Goal: Transaction & Acquisition: Purchase product/service

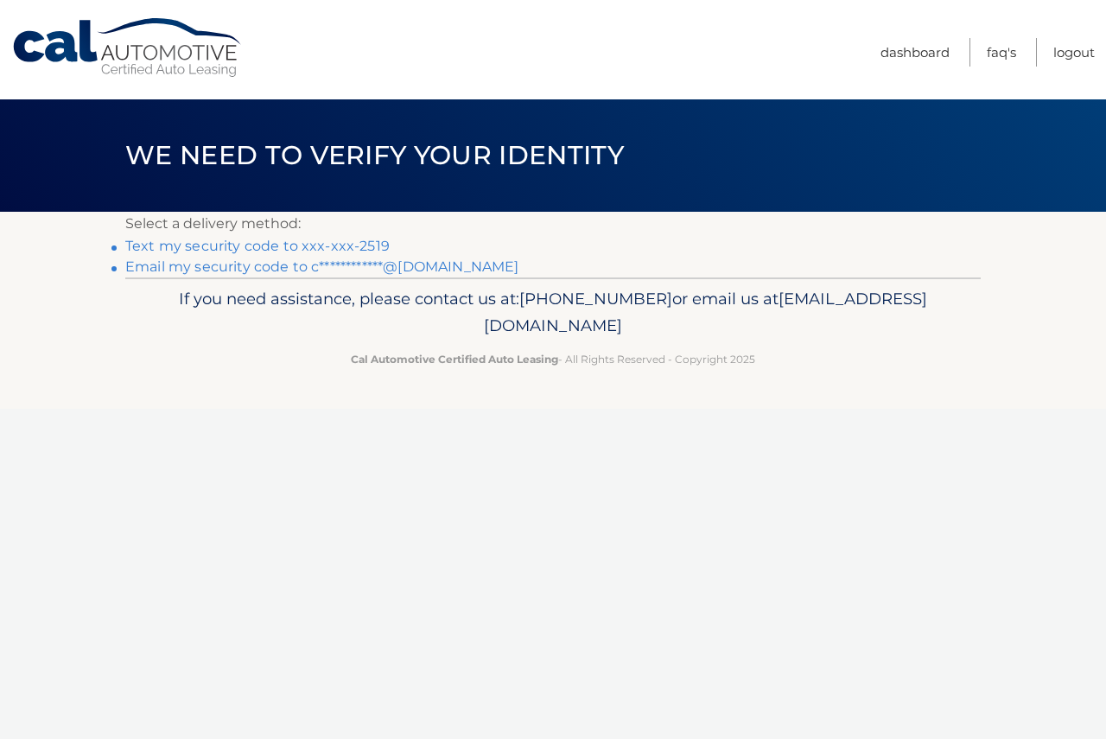
click at [279, 265] on link "**********" at bounding box center [321, 266] width 393 height 16
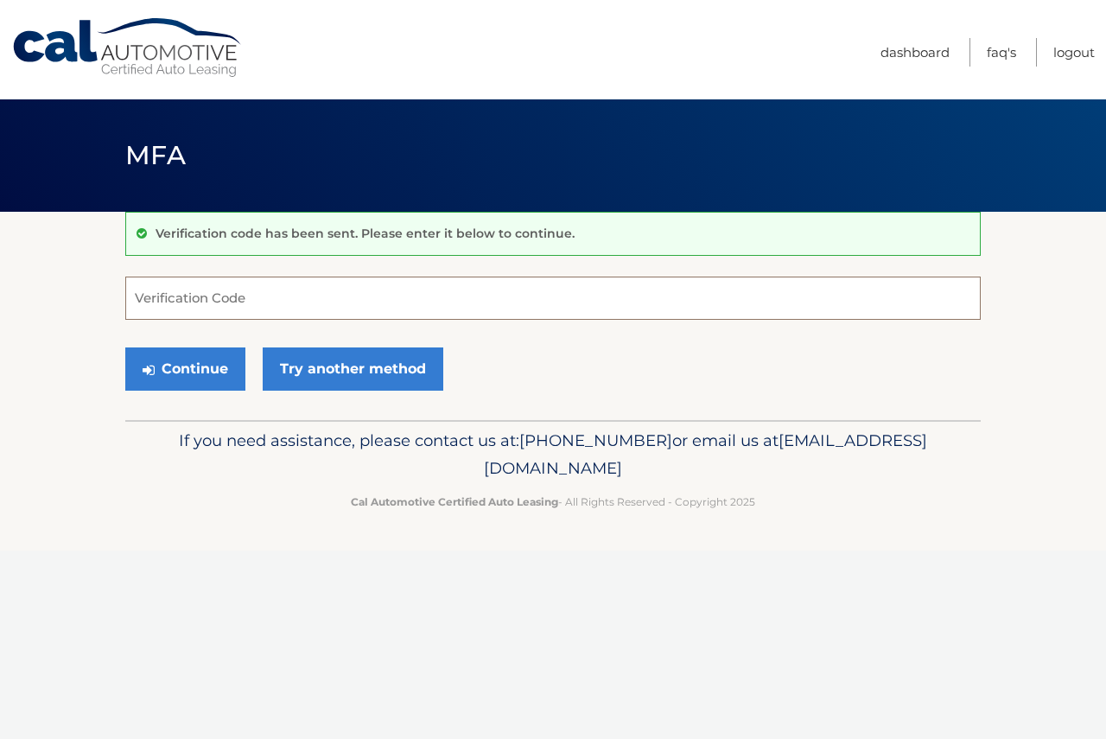
click at [341, 288] on input "Verification Code" at bounding box center [552, 297] width 855 height 43
type input "525566"
click at [181, 368] on button "Continue" at bounding box center [185, 368] width 120 height 43
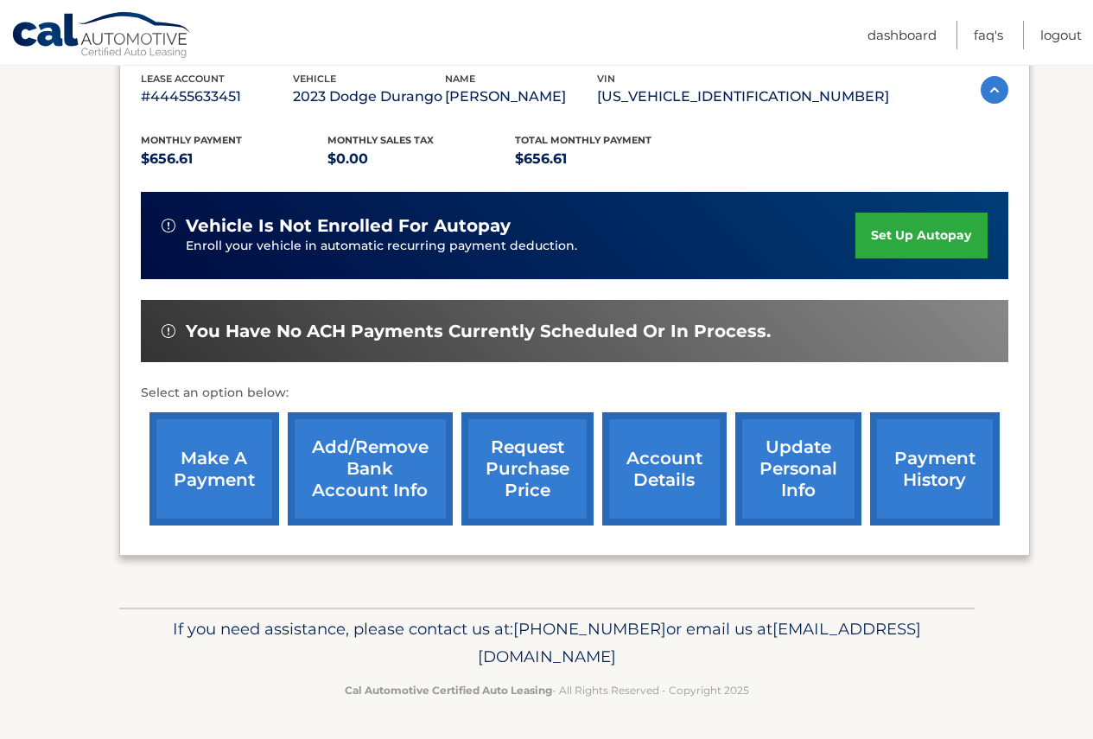
scroll to position [333, 0]
click at [213, 473] on link "make a payment" at bounding box center [214, 468] width 130 height 113
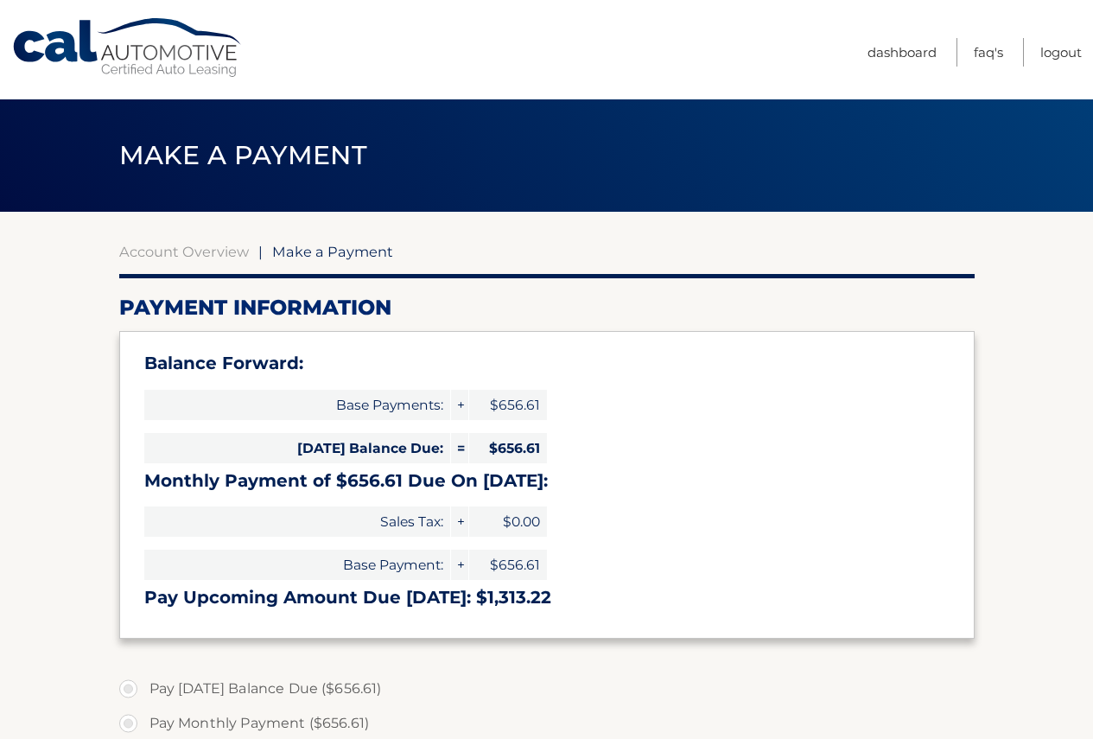
select select "M2YxMWY0YWQtZTU2My00NWQ0LTgwMzYtNzExNzhkODA0MzQ3"
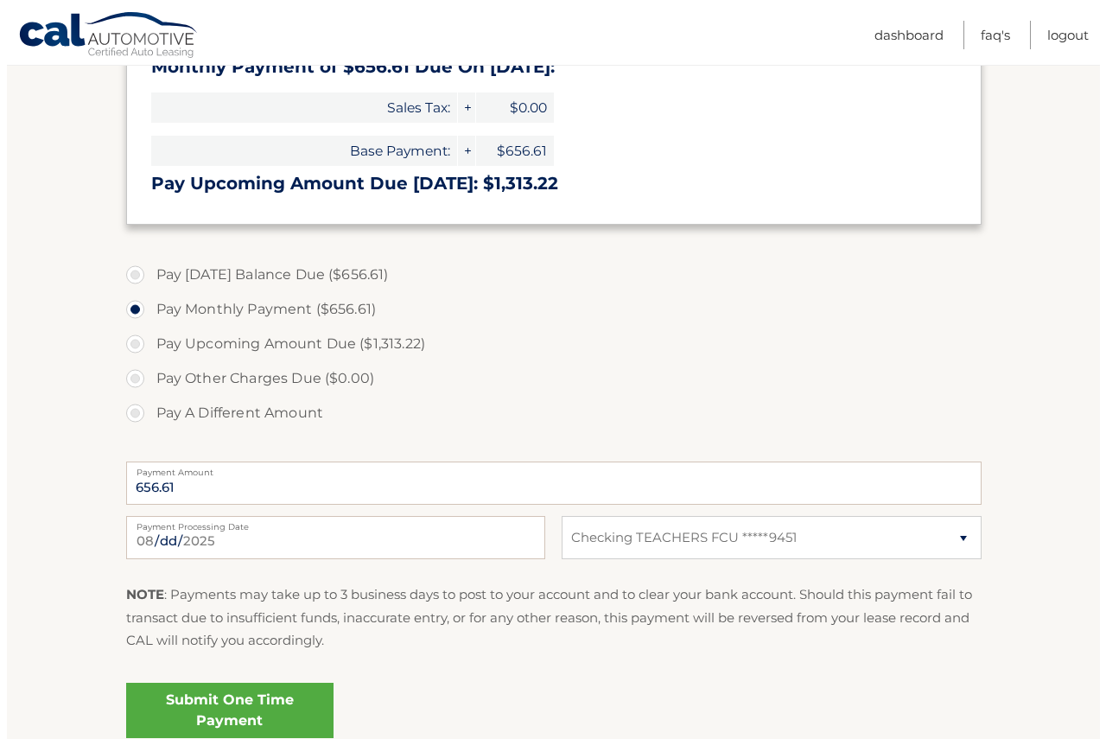
scroll to position [518, 0]
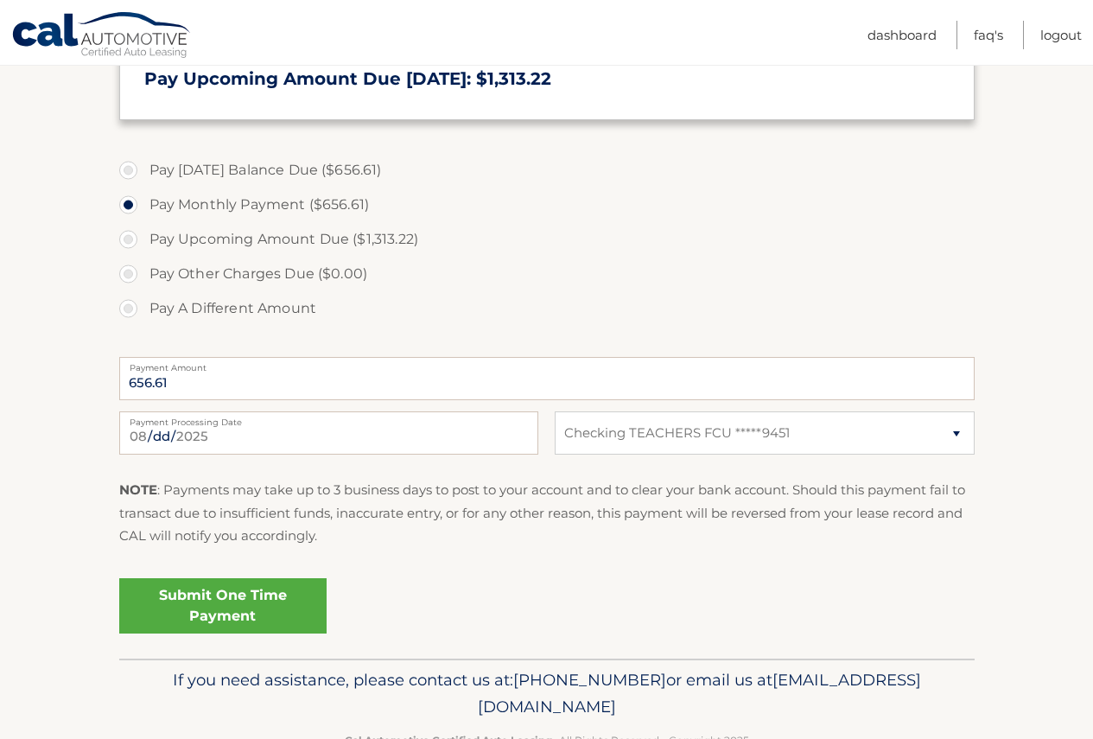
click at [239, 591] on link "Submit One Time Payment" at bounding box center [222, 605] width 207 height 55
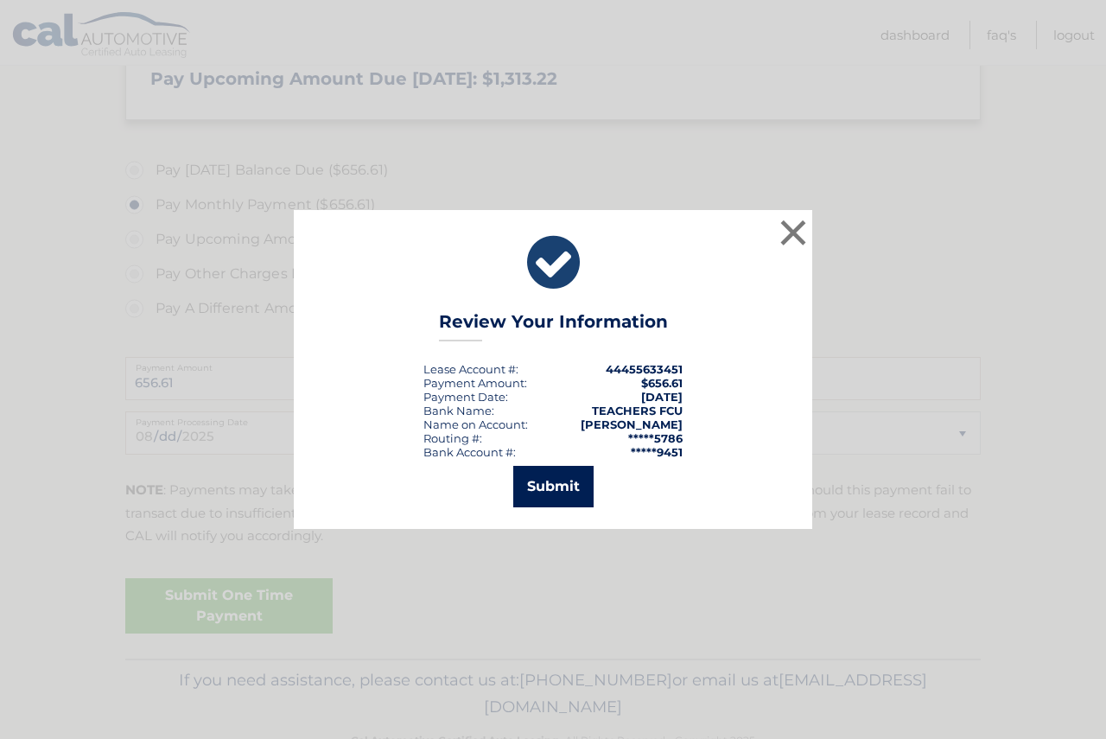
click at [561, 488] on button "Submit" at bounding box center [553, 486] width 80 height 41
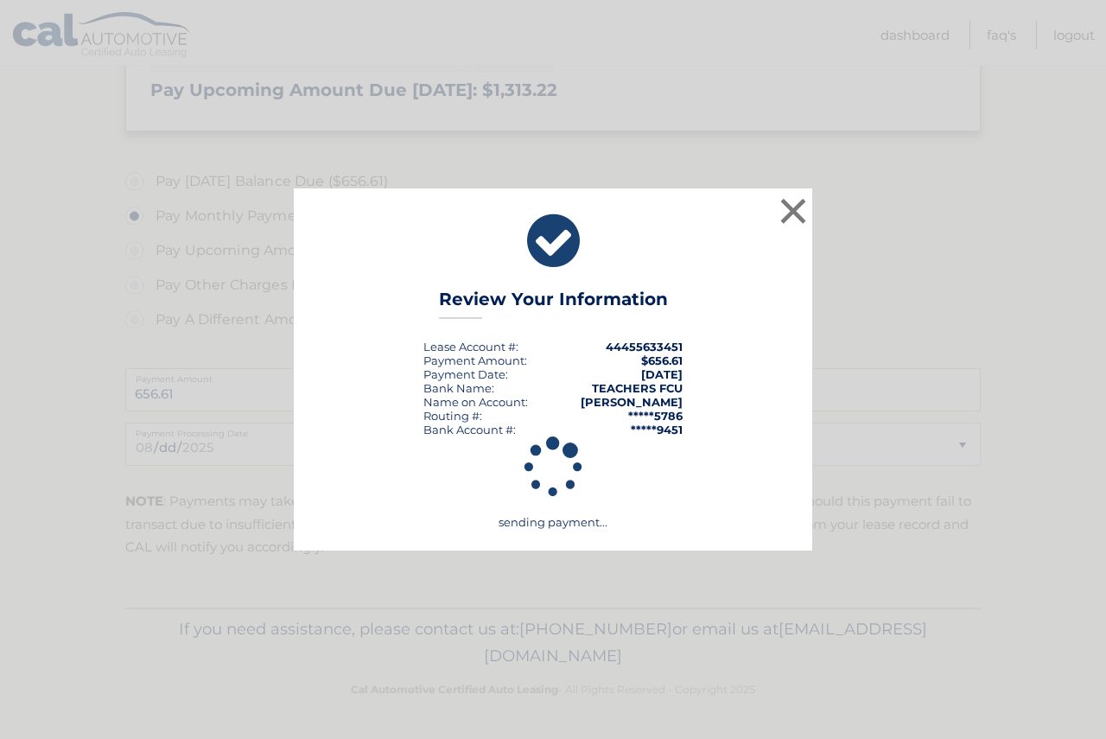
scroll to position [507, 0]
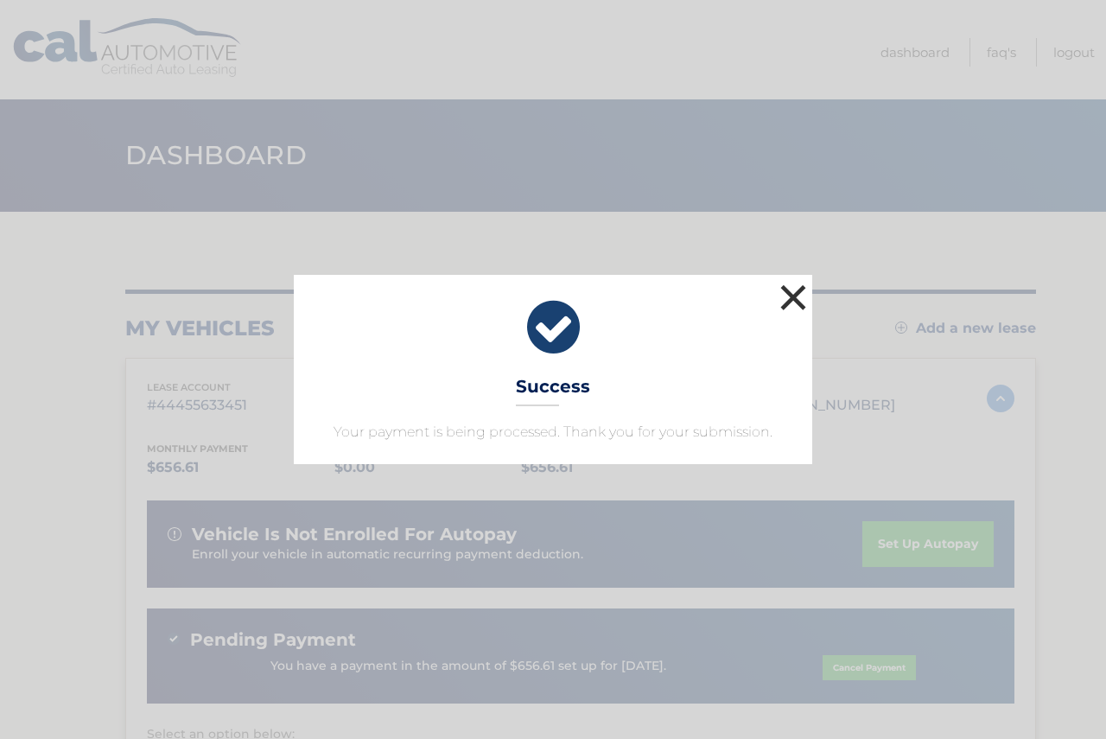
click at [794, 302] on button "×" at bounding box center [793, 297] width 35 height 35
